Goal: Complete application form

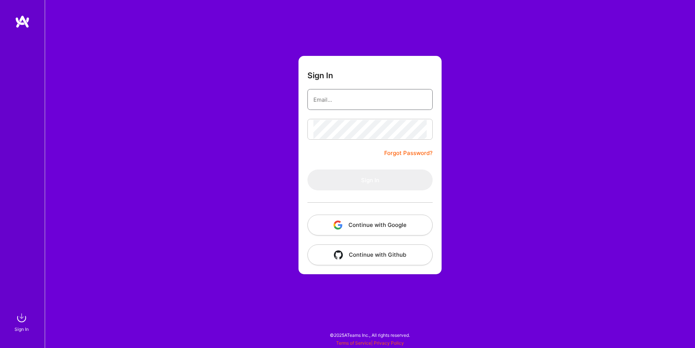
type input "[EMAIL_ADDRESS][DOMAIN_NAME]"
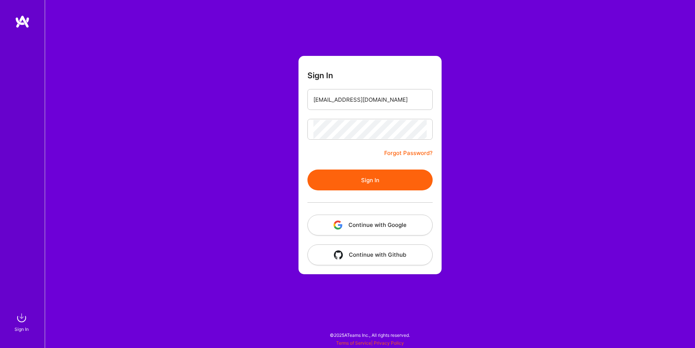
click at [362, 177] on button "Sign In" at bounding box center [369, 180] width 125 height 21
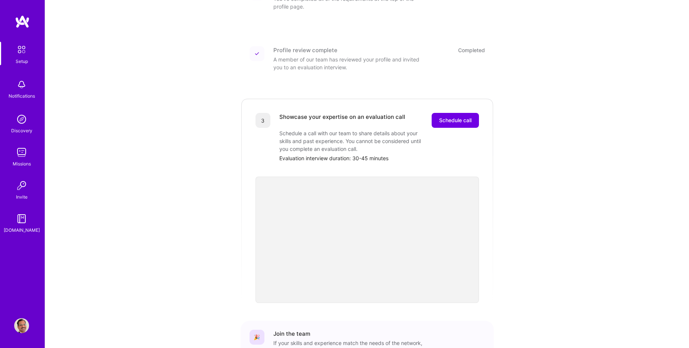
scroll to position [149, 0]
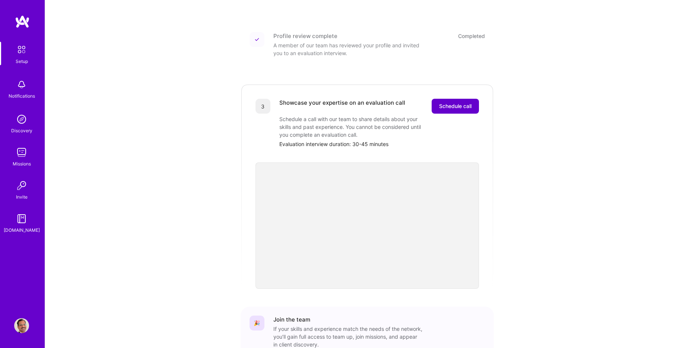
click at [450, 102] on span "Schedule call" at bounding box center [455, 105] width 32 height 7
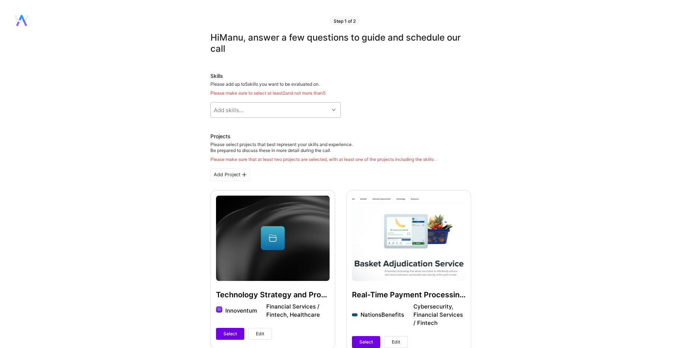
click at [310, 111] on div "Add skills..." at bounding box center [270, 109] width 118 height 15
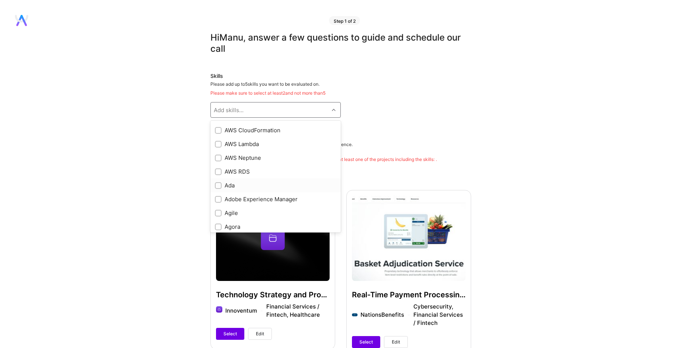
scroll to position [188, 0]
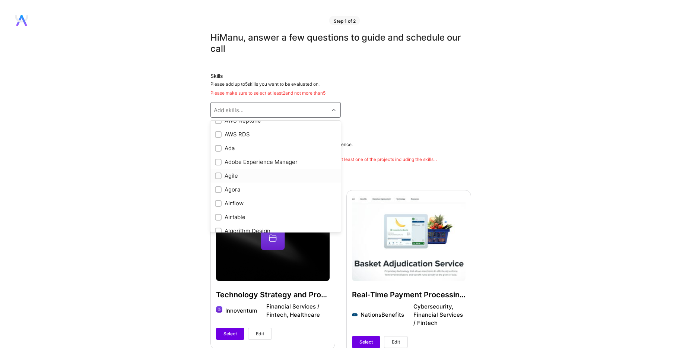
click at [219, 175] on input "checkbox" at bounding box center [218, 176] width 5 height 5
checkbox input "true"
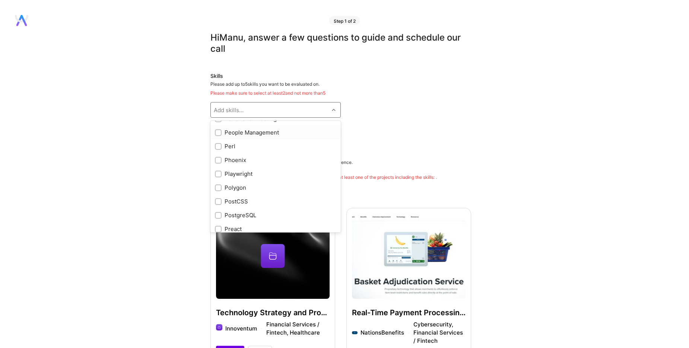
scroll to position [2908, 0]
click at [222, 130] on div "People Management" at bounding box center [275, 130] width 121 height 8
checkbox input "true"
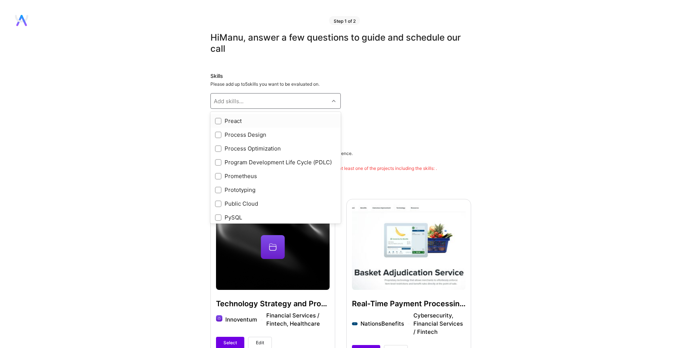
scroll to position [3019, 0]
click at [219, 151] on input "checkbox" at bounding box center [218, 147] width 5 height 5
checkbox input "true"
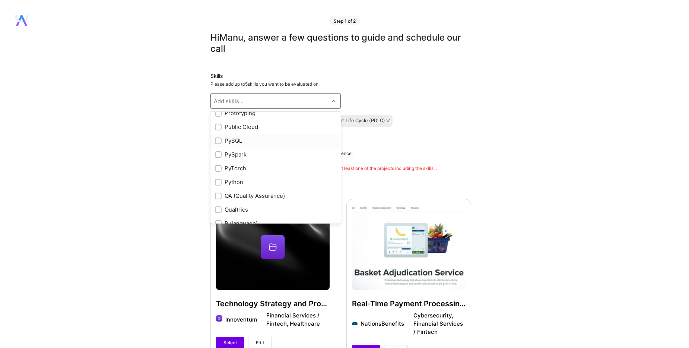
scroll to position [3094, 0]
click at [219, 117] on input "checkbox" at bounding box center [218, 114] width 5 height 5
checkbox input "true"
click at [218, 145] on input "checkbox" at bounding box center [218, 141] width 5 height 5
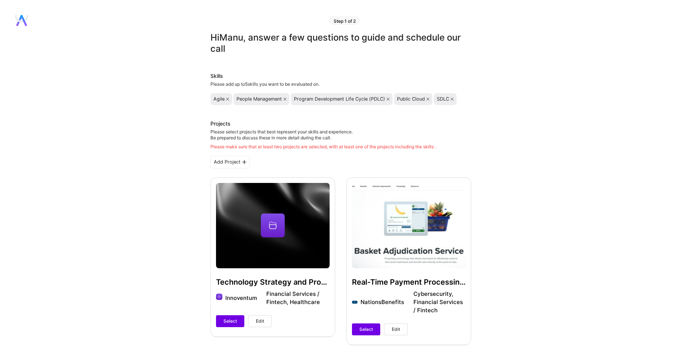
click at [454, 99] on icon at bounding box center [452, 99] width 3 height 3
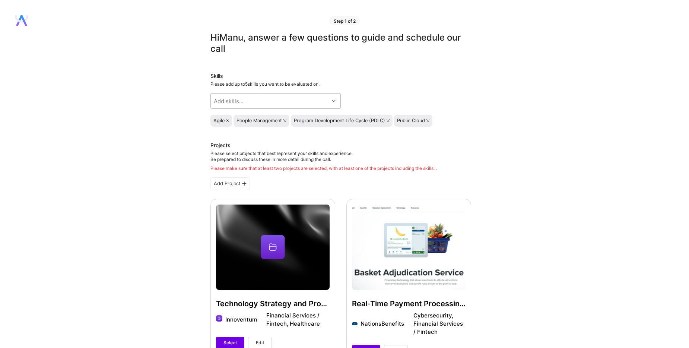
click at [275, 100] on div "Add skills..." at bounding box center [270, 101] width 118 height 15
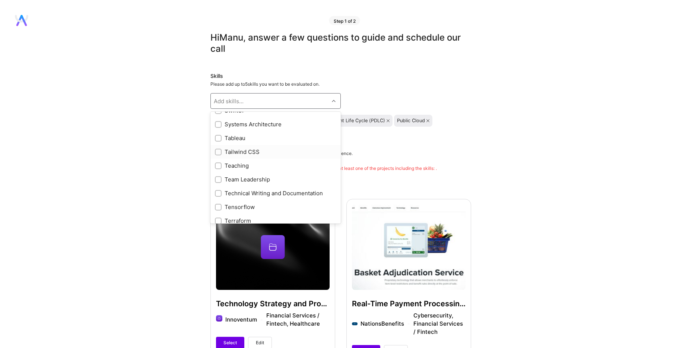
scroll to position [3978, 0]
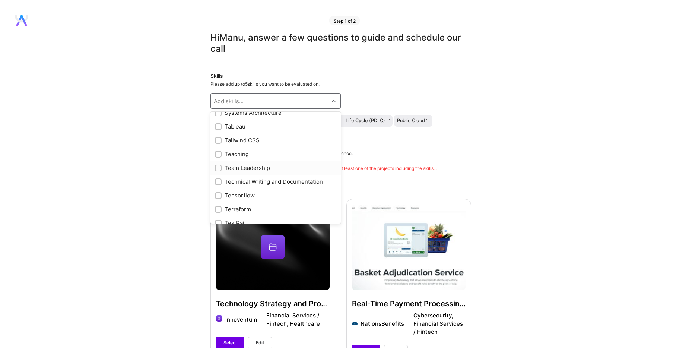
click at [253, 172] on div "Team Leadership" at bounding box center [275, 168] width 121 height 8
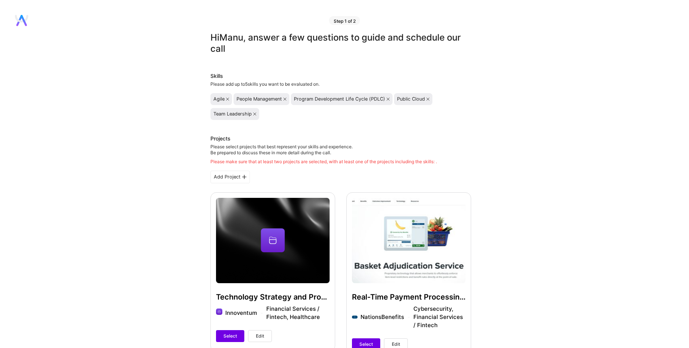
click at [227, 100] on icon at bounding box center [227, 99] width 3 height 3
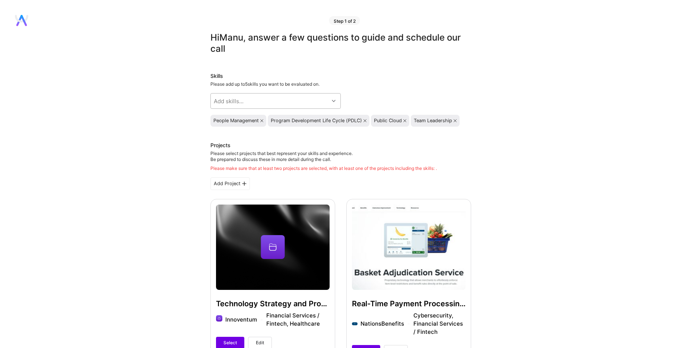
click at [329, 101] on div "Add skills..." at bounding box center [270, 101] width 118 height 15
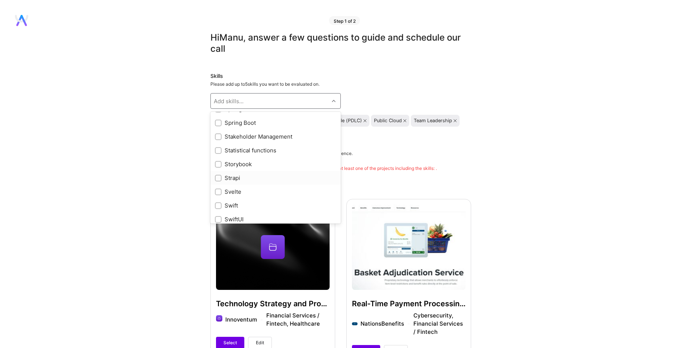
scroll to position [3845, 0]
click at [282, 152] on div "Stakeholder Management" at bounding box center [275, 149] width 121 height 8
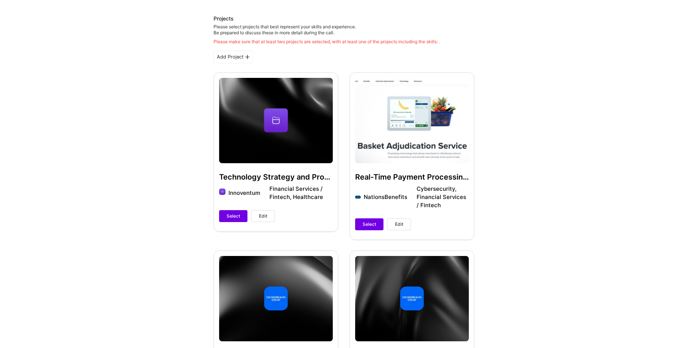
scroll to position [112, 0]
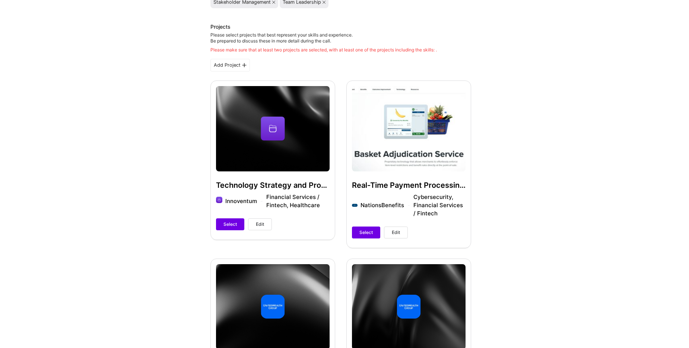
click at [243, 64] on icon at bounding box center [244, 65] width 4 height 4
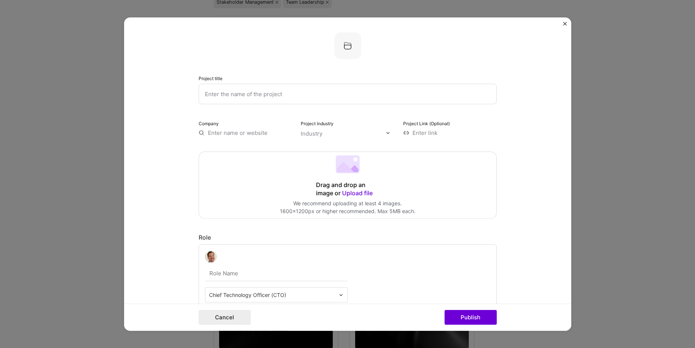
click at [564, 25] on button "Close" at bounding box center [565, 26] width 4 height 8
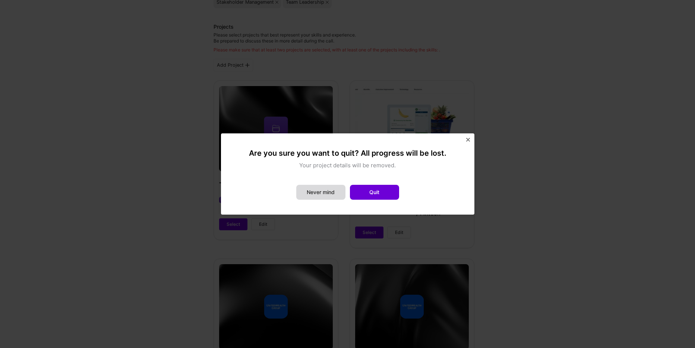
click at [327, 195] on button "Never mind" at bounding box center [320, 192] width 49 height 15
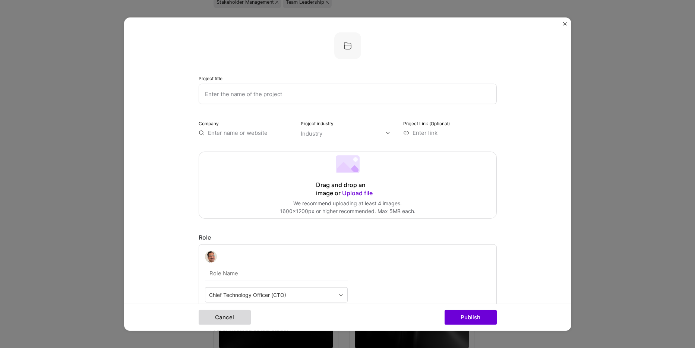
click at [221, 323] on button "Cancel" at bounding box center [225, 317] width 52 height 15
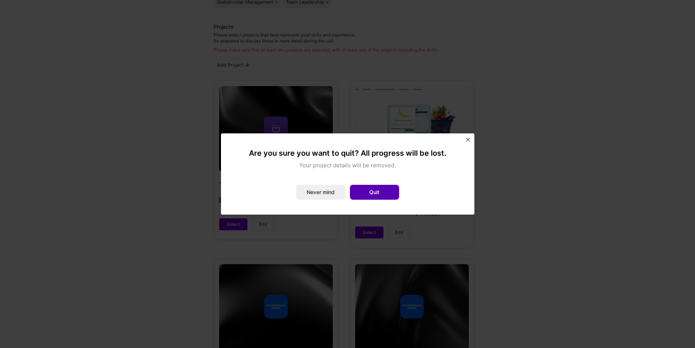
click at [365, 195] on button "Quit" at bounding box center [374, 192] width 49 height 15
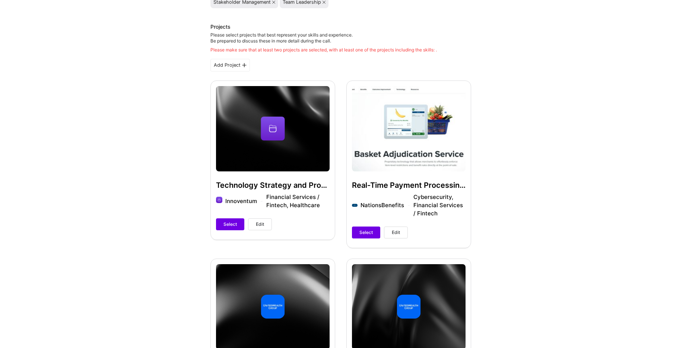
click at [399, 231] on span "Edit" at bounding box center [396, 232] width 8 height 7
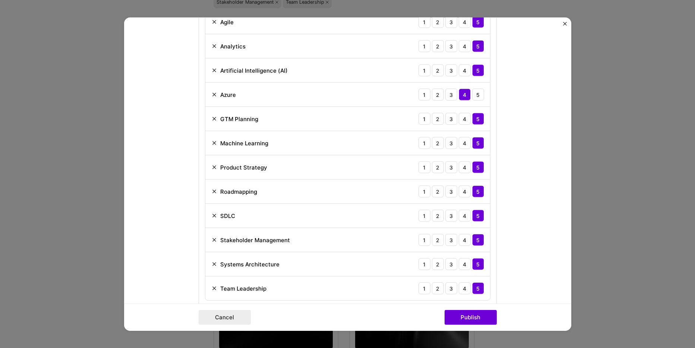
scroll to position [559, 0]
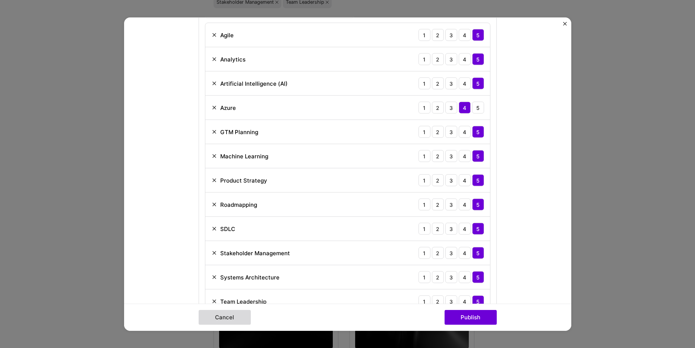
click at [223, 321] on button "Cancel" at bounding box center [225, 317] width 52 height 15
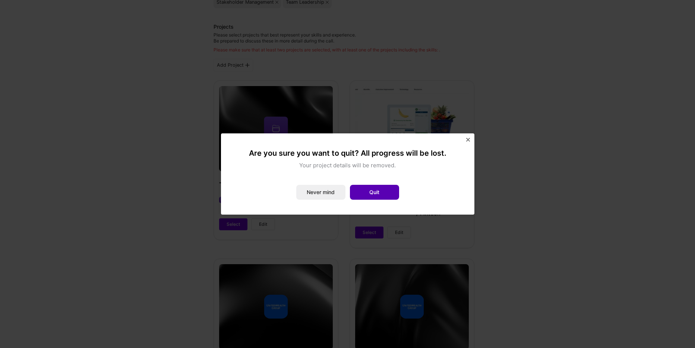
click at [372, 193] on button "Quit" at bounding box center [374, 192] width 49 height 15
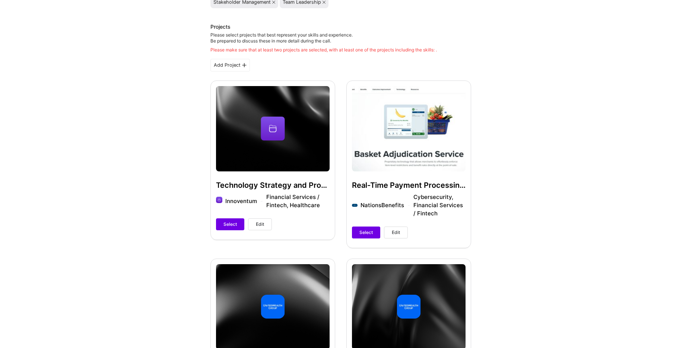
click at [259, 225] on span "Edit" at bounding box center [260, 224] width 8 height 7
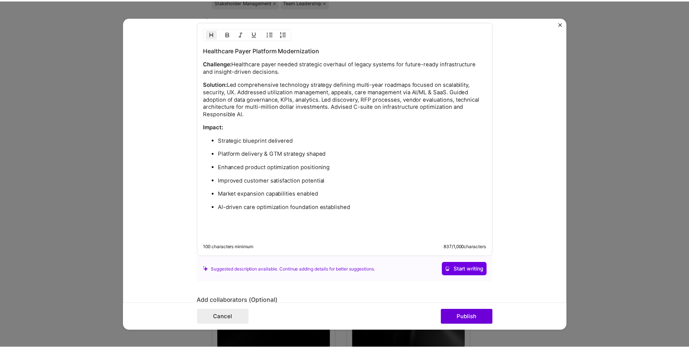
scroll to position [894, 0]
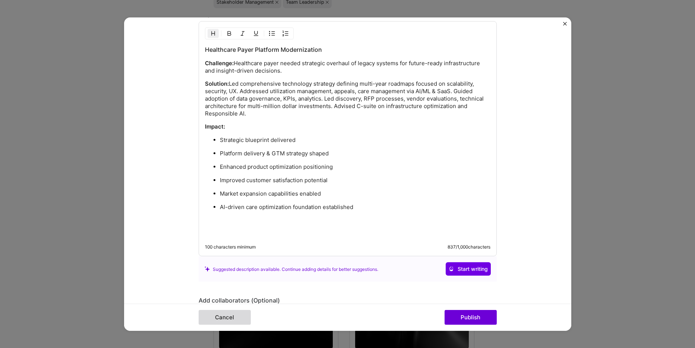
click at [222, 320] on button "Cancel" at bounding box center [225, 317] width 52 height 15
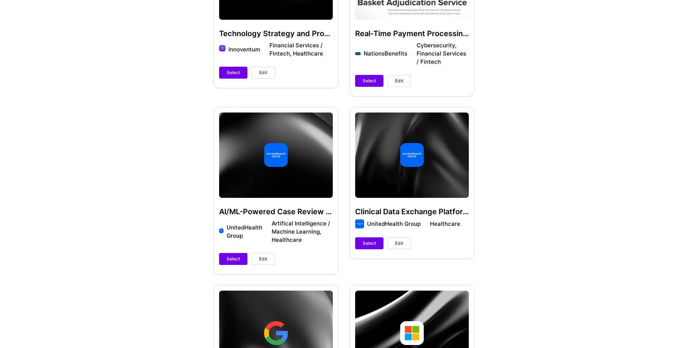
scroll to position [261, 0]
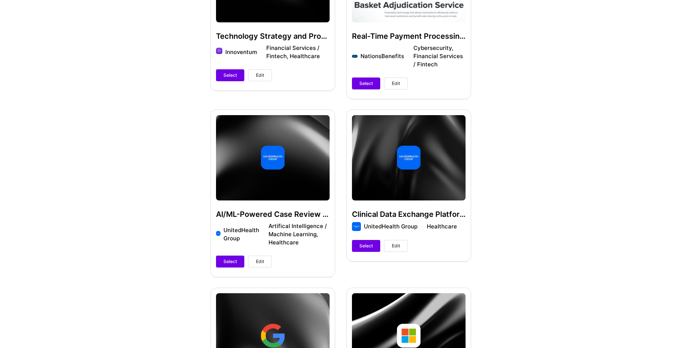
click at [396, 246] on span "Edit" at bounding box center [396, 246] width 8 height 7
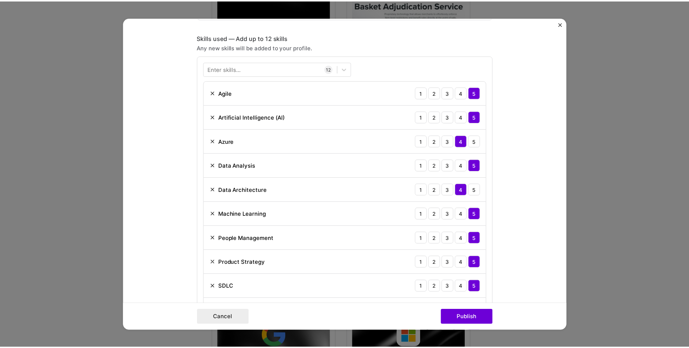
scroll to position [335, 0]
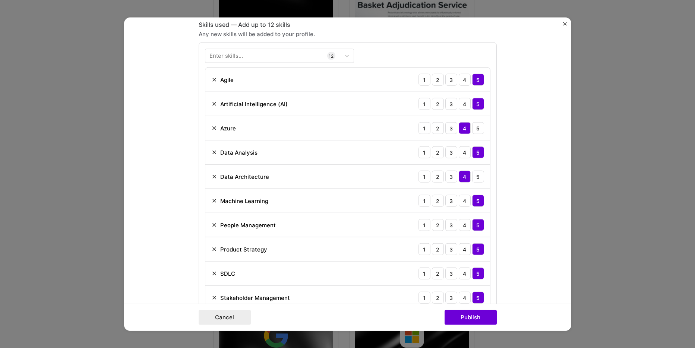
click at [564, 24] on img "Close" at bounding box center [565, 24] width 4 height 4
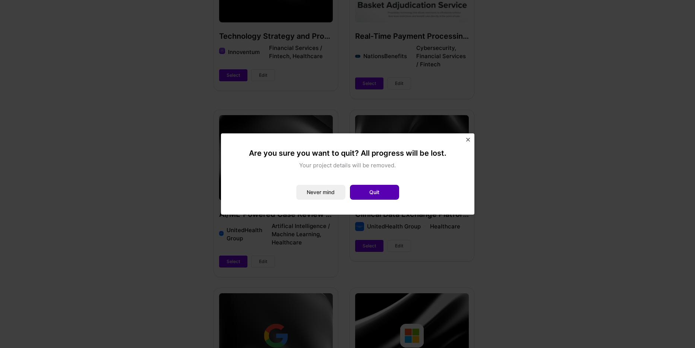
click at [359, 194] on button "Quit" at bounding box center [374, 192] width 49 height 15
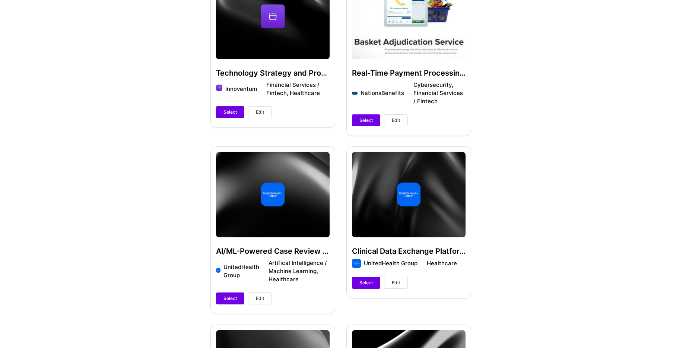
scroll to position [224, 0]
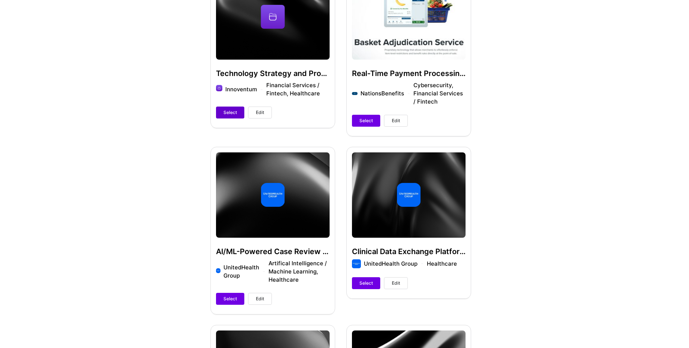
click at [230, 113] on span "Select" at bounding box center [230, 112] width 13 height 7
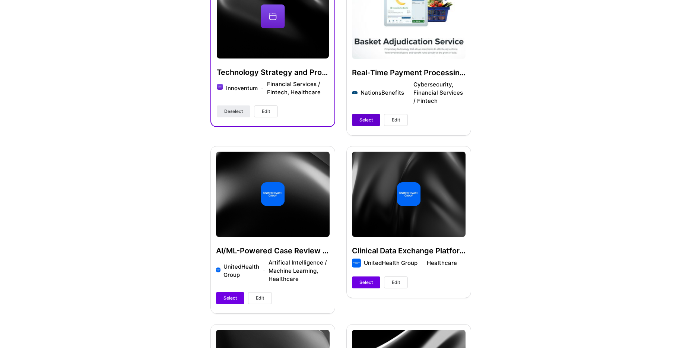
click at [356, 120] on button "Select" at bounding box center [366, 120] width 28 height 12
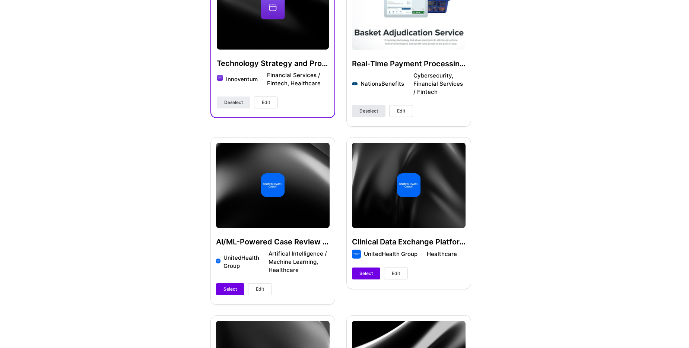
scroll to position [215, 0]
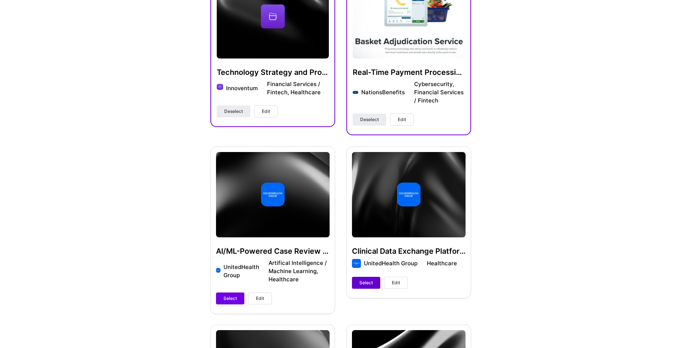
click at [367, 284] on span "Select" at bounding box center [366, 282] width 13 height 7
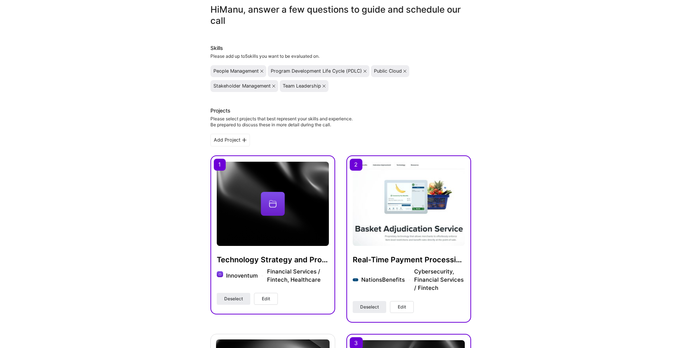
scroll to position [0, 0]
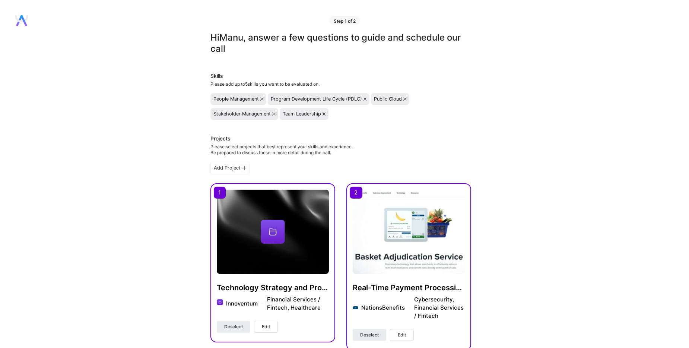
click at [404, 97] on div "Public Cloud" at bounding box center [390, 99] width 32 height 6
click at [405, 99] on icon at bounding box center [404, 99] width 3 height 3
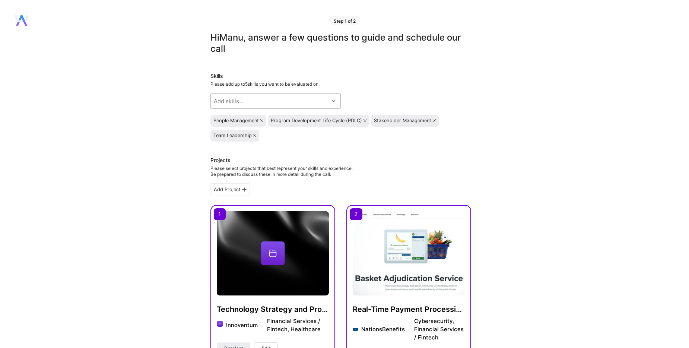
click at [274, 98] on div "Add skills..." at bounding box center [270, 101] width 118 height 15
click at [412, 88] on div "Skills Please add up to 5 skills you want to be evaluated on. Add skills... Peo…" at bounding box center [341, 106] width 261 height 69
click at [263, 121] on icon at bounding box center [261, 120] width 3 height 3
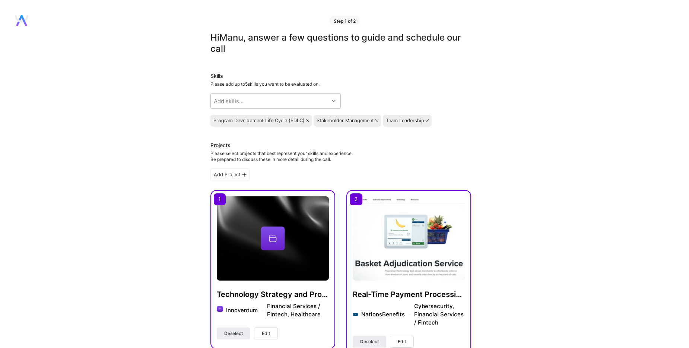
click at [305, 120] on div "Program Development Life Cycle (PDLC)" at bounding box center [261, 121] width 96 height 6
click at [306, 120] on icon at bounding box center [307, 120] width 3 height 3
click at [326, 122] on icon at bounding box center [324, 120] width 3 height 3
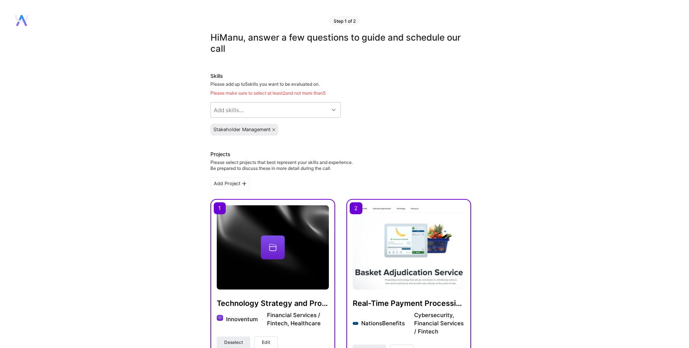
click at [274, 129] on icon at bounding box center [273, 129] width 3 height 3
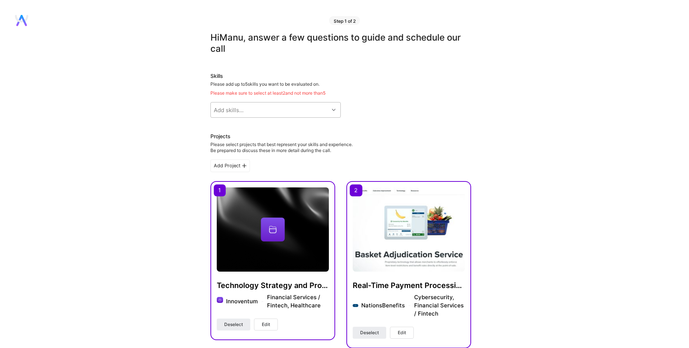
click at [256, 105] on div "Add skills..." at bounding box center [270, 109] width 118 height 15
click at [256, 110] on div "Add skills..." at bounding box center [270, 109] width 118 height 15
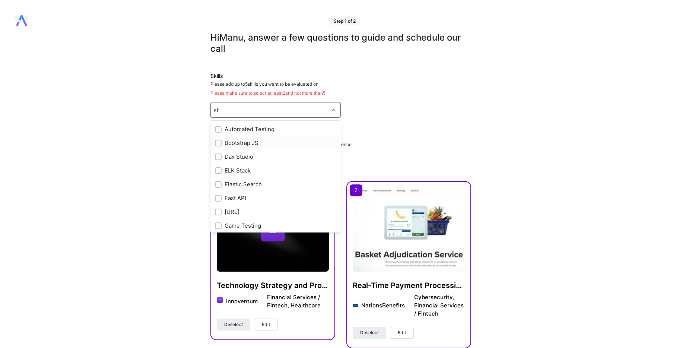
type input "s"
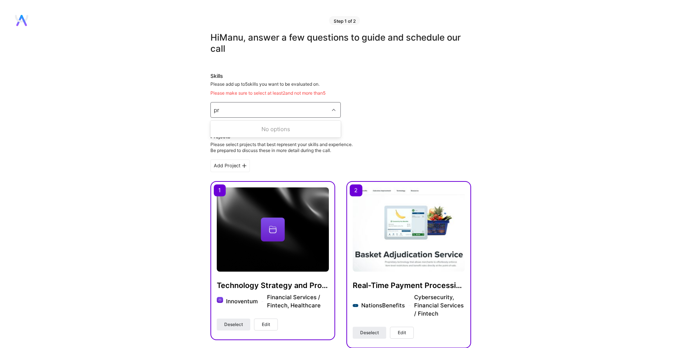
type input "p"
type input "r"
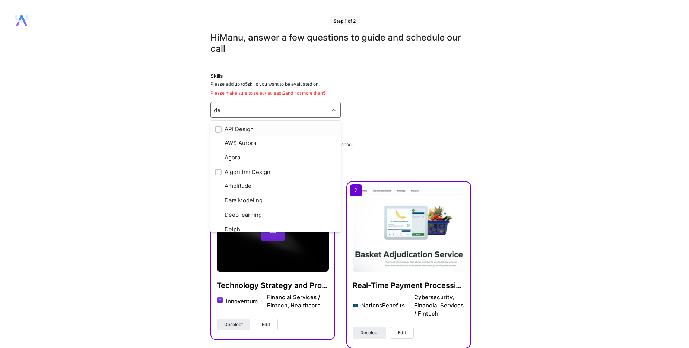
type input "des"
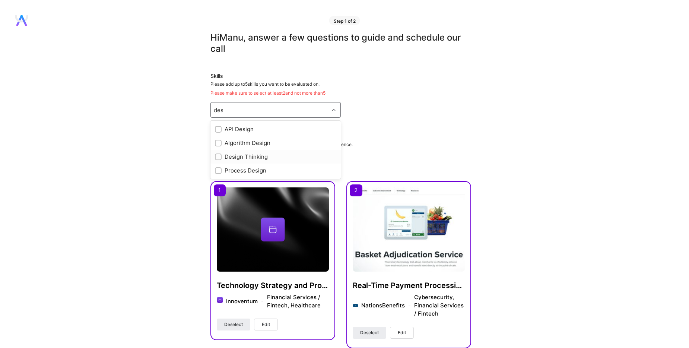
click at [217, 158] on input "checkbox" at bounding box center [218, 157] width 5 height 5
checkbox input "true"
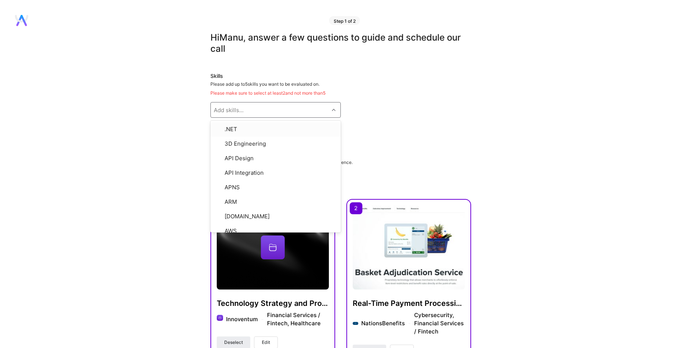
click at [409, 117] on div "Skills Please add up to 5 skills you want to be evaluated on. Please make sure …" at bounding box center [341, 103] width 261 height 63
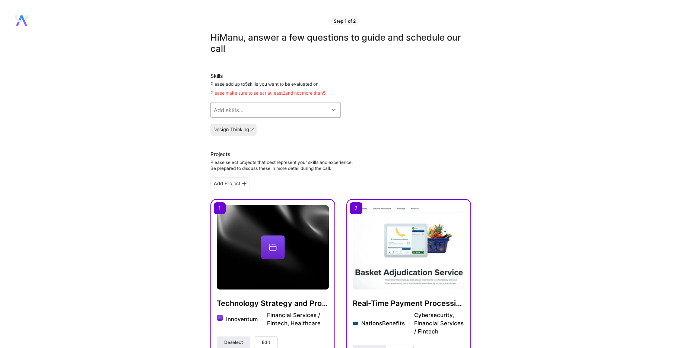
click at [284, 110] on div "Add skills..." at bounding box center [270, 109] width 118 height 15
type input "team"
click at [223, 144] on div "Team Leadership" at bounding box center [275, 143] width 121 height 8
checkbox input "true"
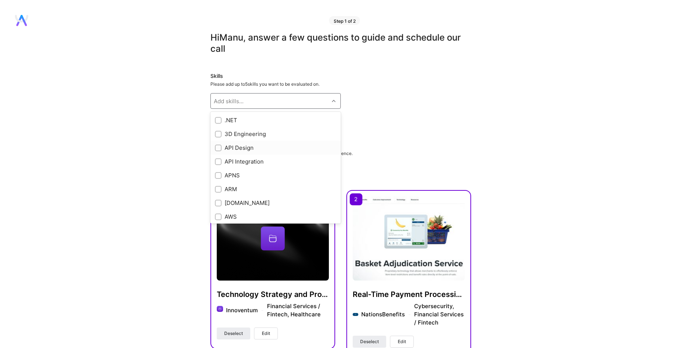
click at [219, 144] on label at bounding box center [218, 148] width 7 height 8
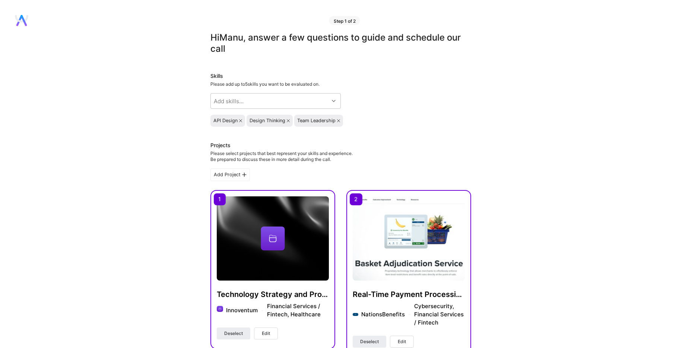
click at [241, 120] on icon at bounding box center [240, 120] width 3 height 3
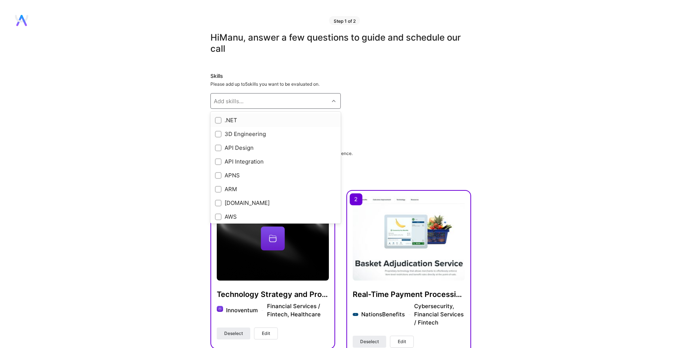
click at [247, 101] on div "Add skills..." at bounding box center [270, 101] width 118 height 15
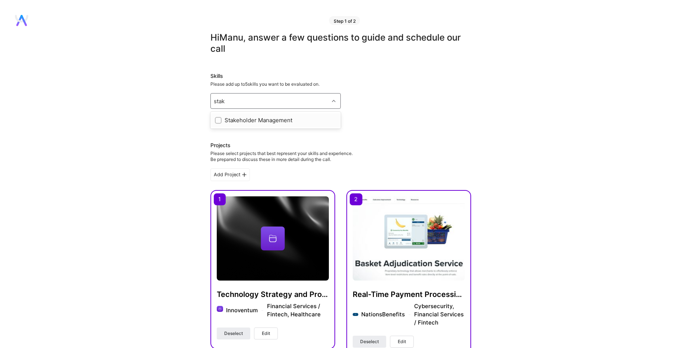
type input "stake"
click at [217, 121] on input "checkbox" at bounding box center [218, 120] width 5 height 5
checkbox input "true"
click at [231, 104] on div "Add skills..." at bounding box center [229, 101] width 30 height 8
type input "sdlc"
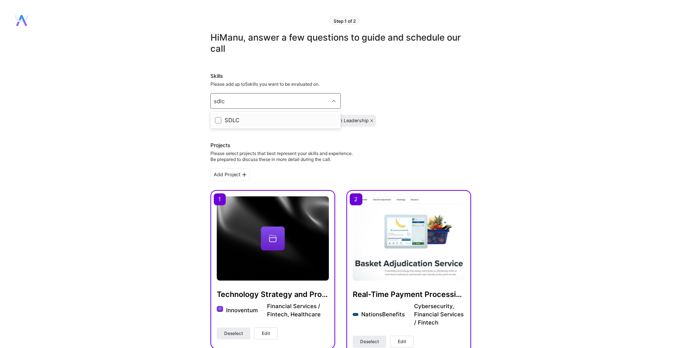
click at [218, 121] on input "checkbox" at bounding box center [218, 120] width 5 height 5
checkbox input "true"
type input "peopl"
click at [220, 123] on div at bounding box center [218, 120] width 7 height 7
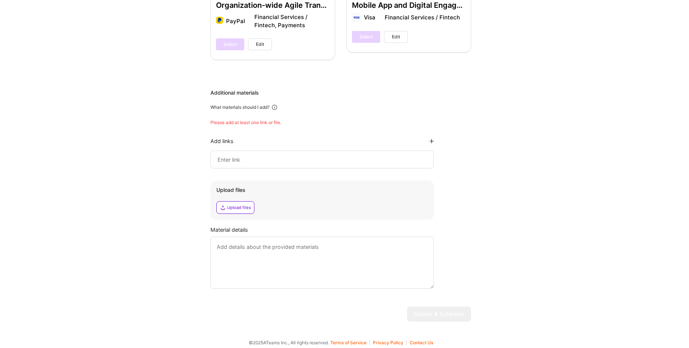
scroll to position [807, 0]
